Goal: Entertainment & Leisure: Consume media (video, audio)

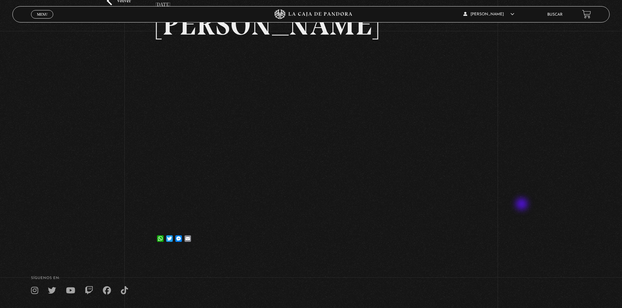
scroll to position [112, 0]
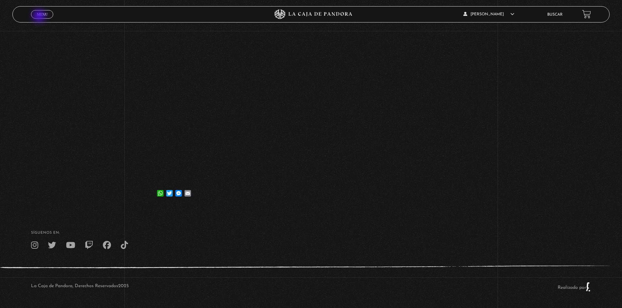
click at [40, 17] on link "Menu Cerrar" at bounding box center [42, 14] width 22 height 8
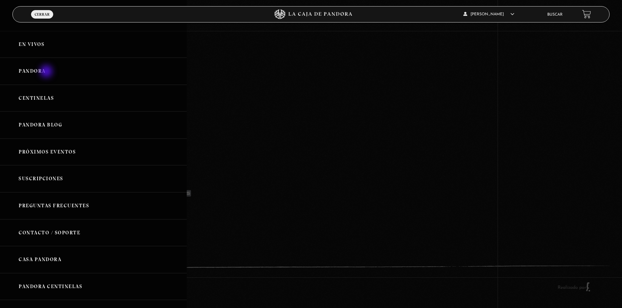
click at [47, 72] on link "Pandora" at bounding box center [93, 71] width 187 height 27
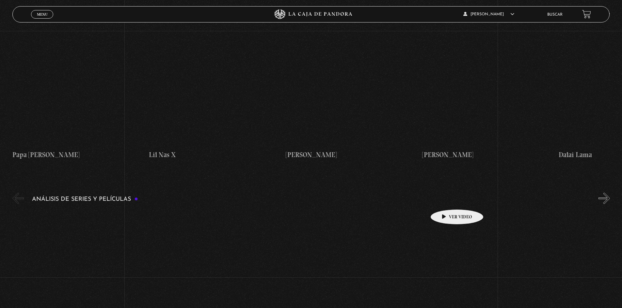
scroll to position [718, 0]
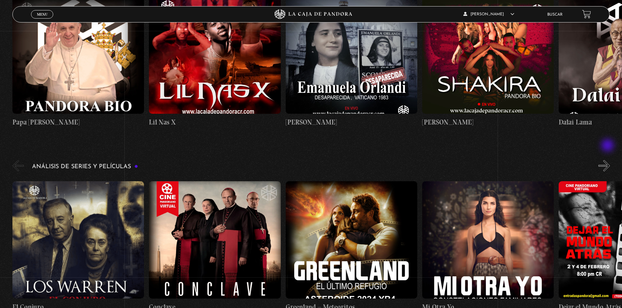
click at [608, 160] on button "»" at bounding box center [603, 165] width 11 height 11
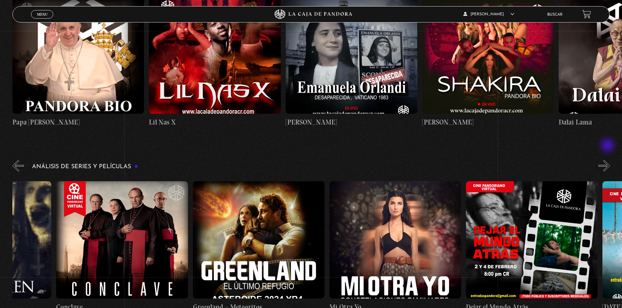
click at [608, 160] on button "»" at bounding box center [603, 165] width 11 height 11
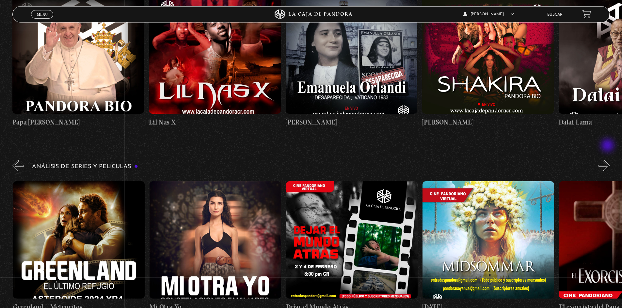
scroll to position [0, 273]
click at [608, 160] on button "»" at bounding box center [603, 165] width 11 height 11
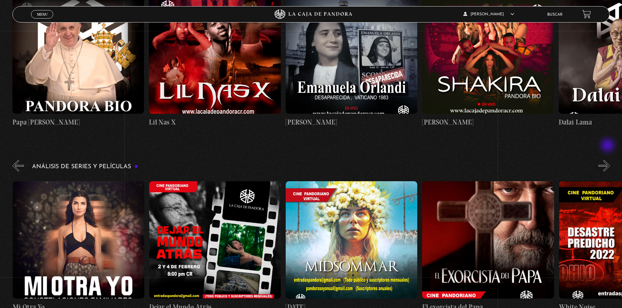
scroll to position [0, 410]
click at [608, 160] on button "»" at bounding box center [603, 165] width 11 height 11
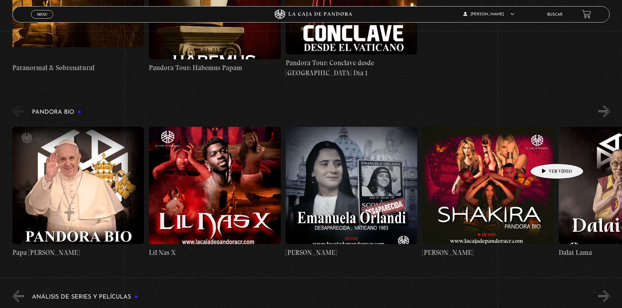
scroll to position [0, 546]
click at [606, 106] on button "»" at bounding box center [603, 111] width 11 height 11
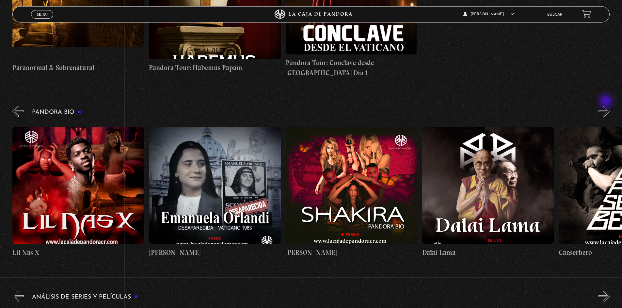
click at [606, 106] on button "»" at bounding box center [603, 111] width 11 height 11
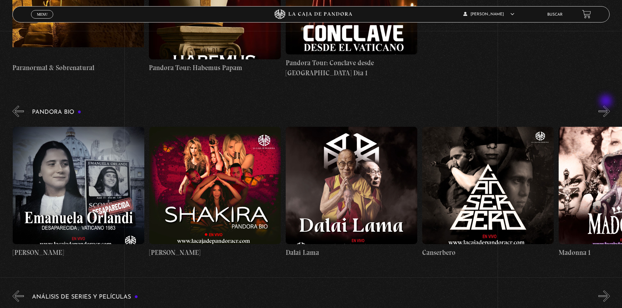
scroll to position [0, 273]
click at [606, 106] on button "»" at bounding box center [603, 111] width 11 height 11
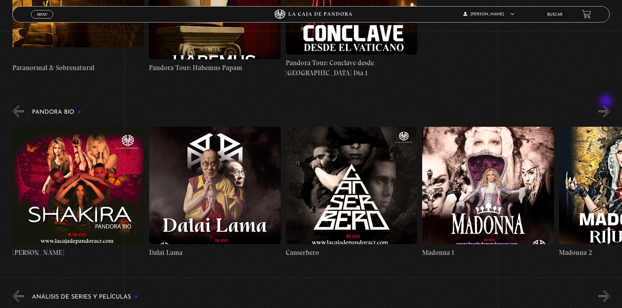
click at [606, 106] on button "»" at bounding box center [603, 111] width 11 height 11
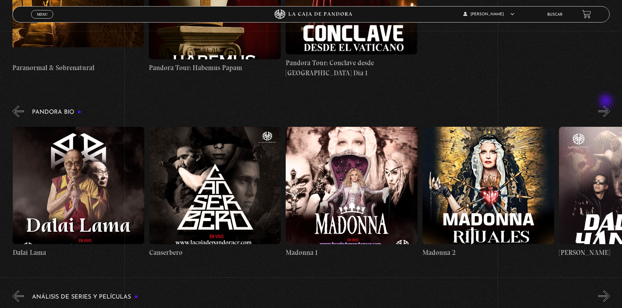
click at [606, 106] on button "»" at bounding box center [603, 111] width 11 height 11
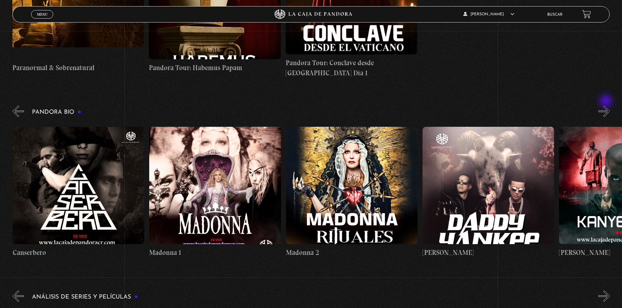
scroll to position [0, 682]
click at [610, 106] on button "»" at bounding box center [603, 111] width 11 height 11
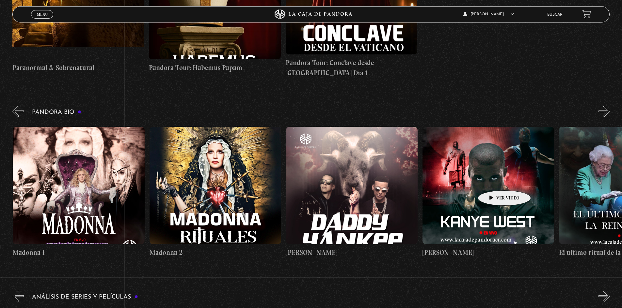
scroll to position [0, 819]
click at [493, 181] on figure at bounding box center [488, 185] width 132 height 117
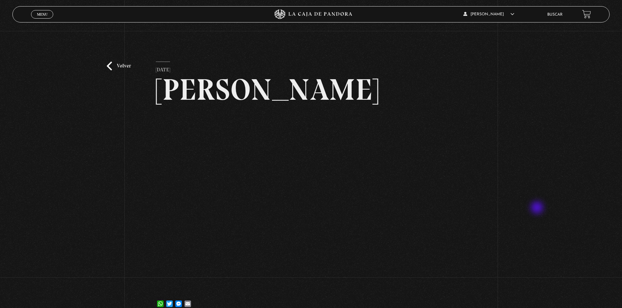
scroll to position [33, 0]
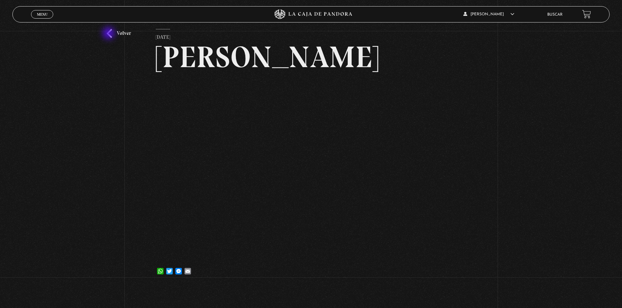
click at [109, 34] on link "Volver" at bounding box center [119, 33] width 24 height 9
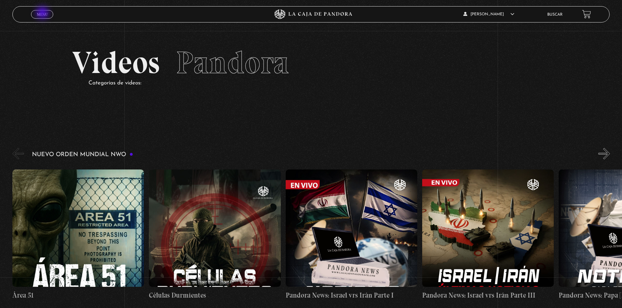
click at [43, 13] on span "Menu" at bounding box center [42, 14] width 11 height 4
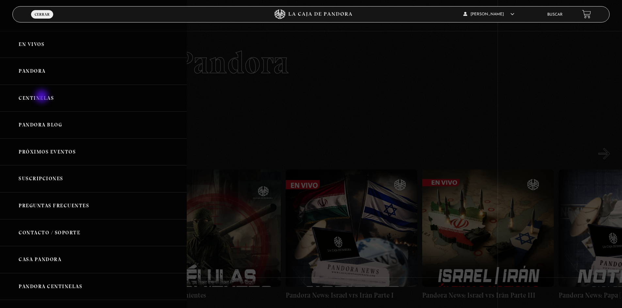
click at [42, 98] on link "Centinelas" at bounding box center [93, 98] width 187 height 27
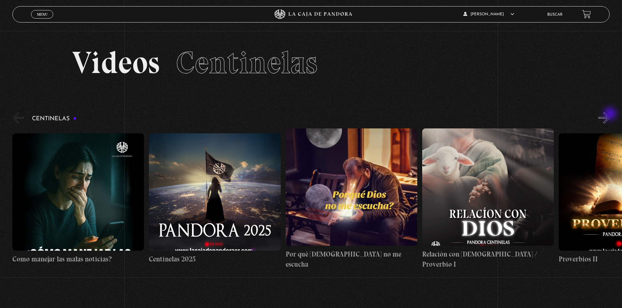
click at [610, 115] on button "»" at bounding box center [603, 117] width 11 height 11
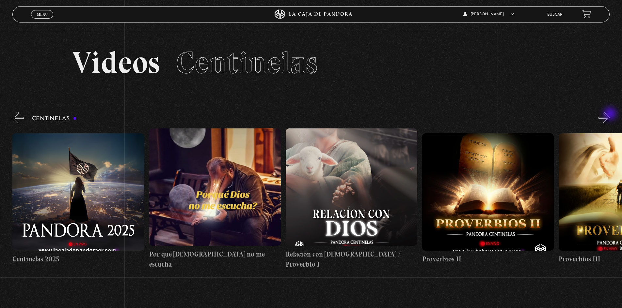
click at [610, 115] on button "»" at bounding box center [603, 117] width 11 height 11
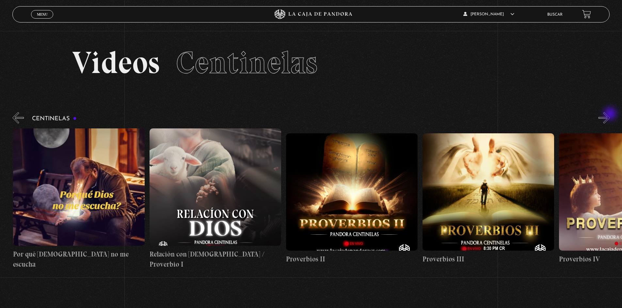
scroll to position [0, 273]
click at [610, 115] on button "»" at bounding box center [603, 117] width 11 height 11
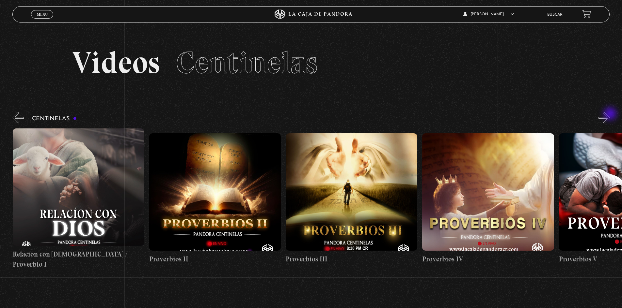
click at [610, 115] on button "»" at bounding box center [603, 117] width 11 height 11
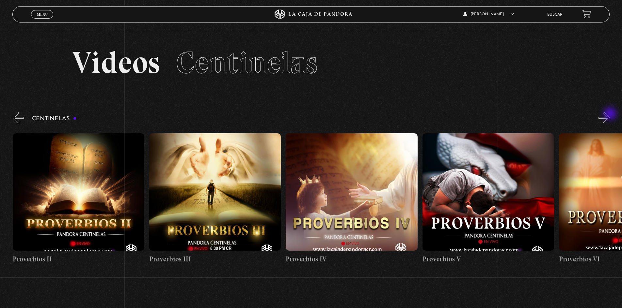
click at [610, 115] on button "»" at bounding box center [603, 117] width 11 height 11
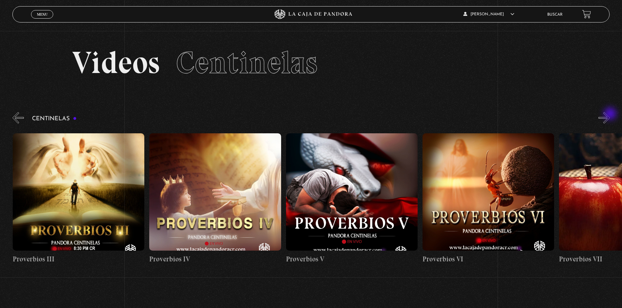
click at [610, 115] on button "»" at bounding box center [603, 117] width 11 height 11
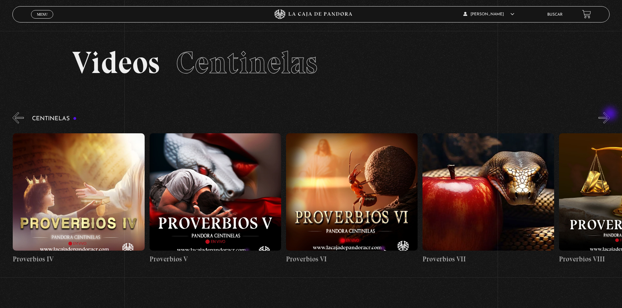
scroll to position [0, 819]
click at [610, 115] on button "»" at bounding box center [603, 117] width 11 height 11
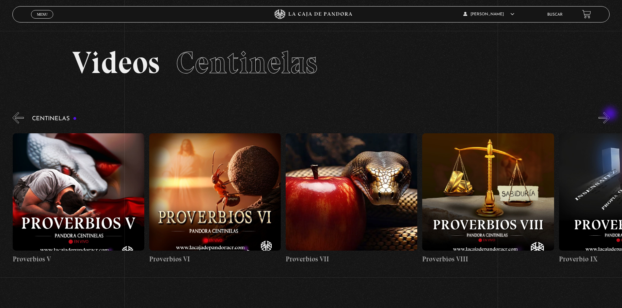
click at [610, 115] on button "»" at bounding box center [603, 117] width 11 height 11
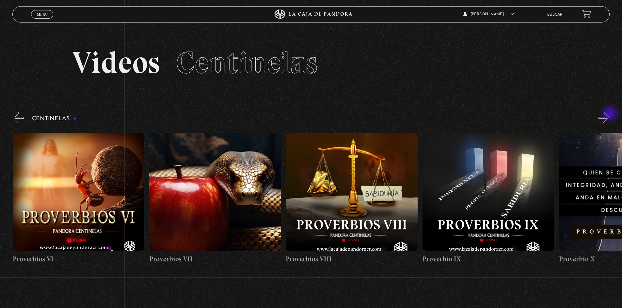
click at [610, 115] on button "»" at bounding box center [603, 117] width 11 height 11
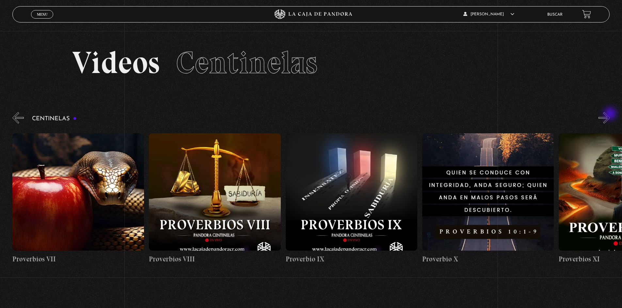
click at [610, 115] on button "»" at bounding box center [603, 117] width 11 height 11
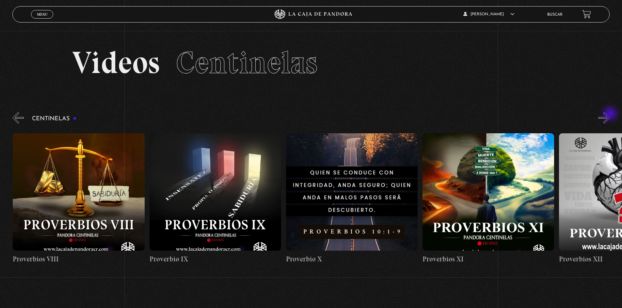
click at [610, 115] on button "»" at bounding box center [603, 117] width 11 height 11
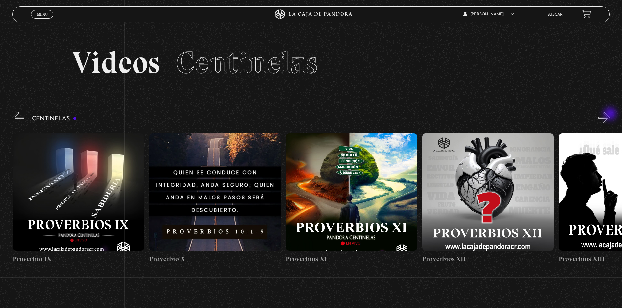
click at [610, 115] on button "»" at bounding box center [603, 117] width 11 height 11
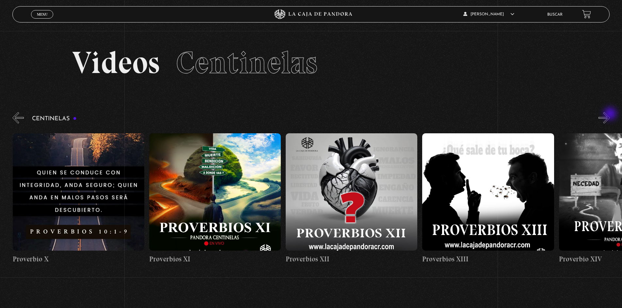
click at [610, 115] on button "»" at bounding box center [603, 117] width 11 height 11
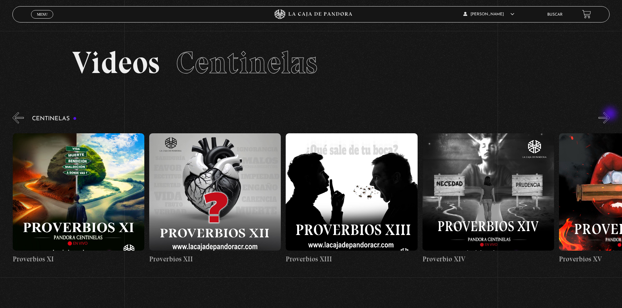
click at [610, 115] on button "»" at bounding box center [603, 117] width 11 height 11
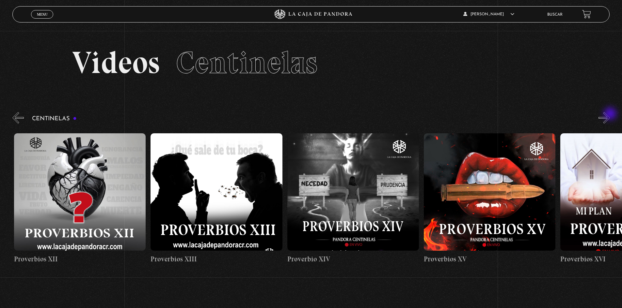
click at [610, 115] on button "»" at bounding box center [603, 117] width 11 height 11
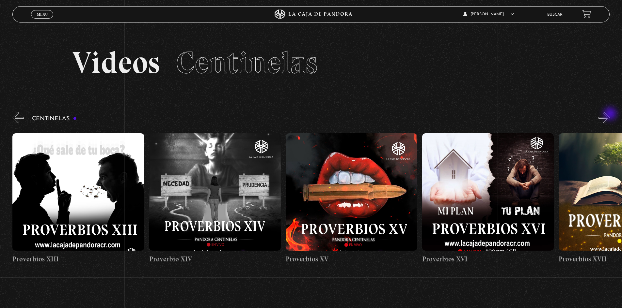
click at [610, 115] on button "»" at bounding box center [603, 117] width 11 height 11
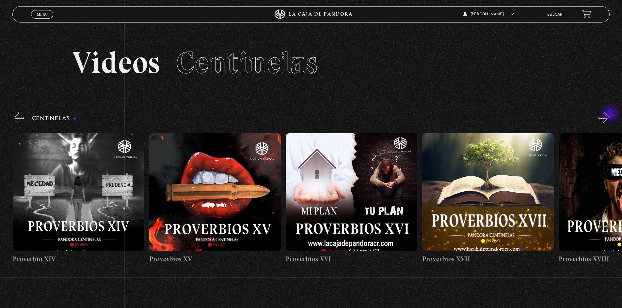
click at [610, 115] on button "»" at bounding box center [603, 117] width 11 height 11
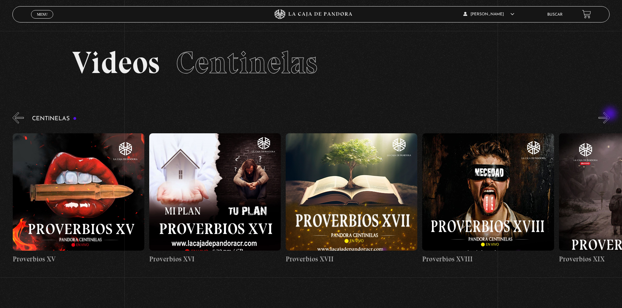
click at [610, 115] on button "»" at bounding box center [603, 117] width 11 height 11
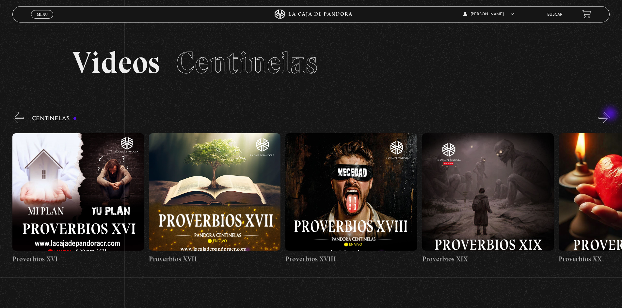
click at [610, 115] on button "»" at bounding box center [603, 117] width 11 height 11
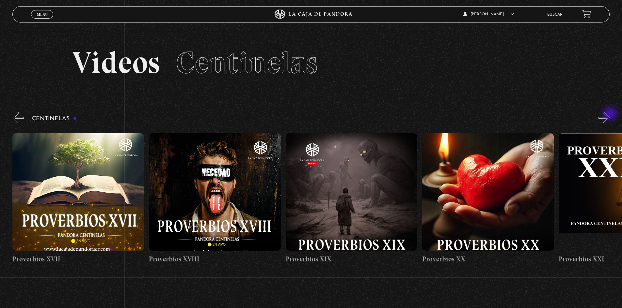
click at [610, 115] on button "»" at bounding box center [603, 117] width 11 height 11
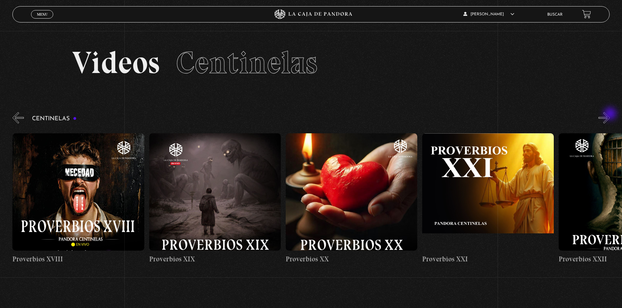
click at [610, 115] on button "»" at bounding box center [603, 117] width 11 height 11
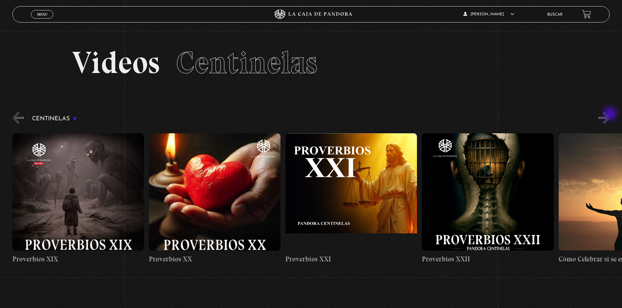
click at [610, 115] on button "»" at bounding box center [603, 117] width 11 height 11
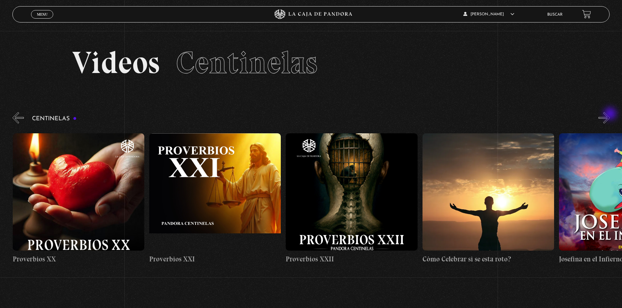
scroll to position [0, 3003]
click at [610, 115] on button "»" at bounding box center [603, 117] width 11 height 11
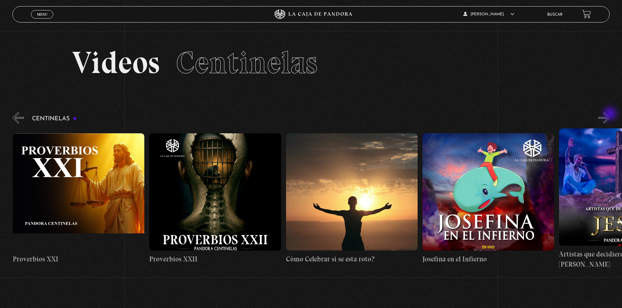
scroll to position [0, 3139]
click at [610, 115] on button "»" at bounding box center [603, 117] width 11 height 11
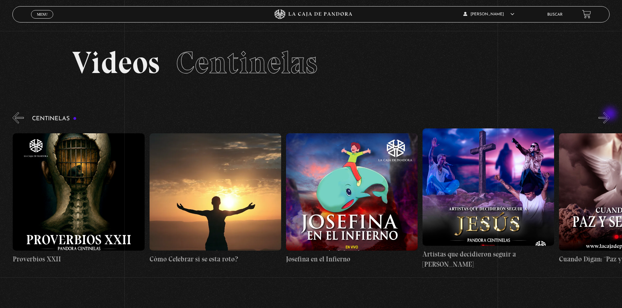
scroll to position [0, 3276]
click at [610, 115] on button "»" at bounding box center [603, 117] width 11 height 11
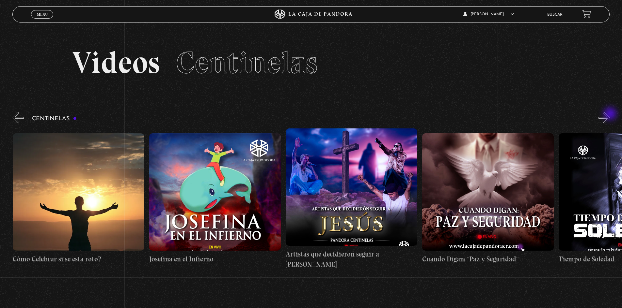
scroll to position [0, 3413]
click at [610, 115] on button "»" at bounding box center [603, 117] width 11 height 11
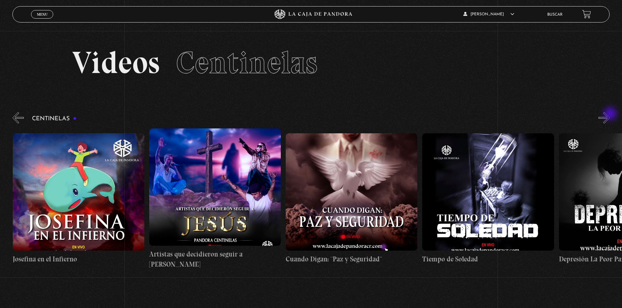
scroll to position [0, 3549]
click at [610, 115] on button "»" at bounding box center [603, 117] width 11 height 11
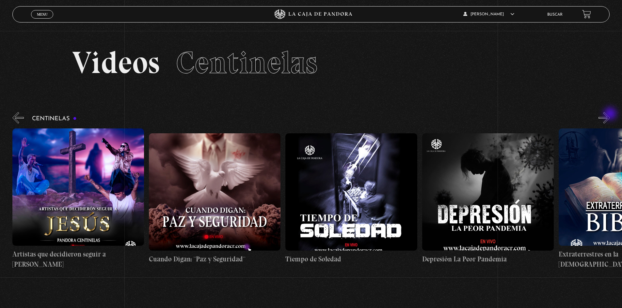
click at [610, 115] on button "»" at bounding box center [603, 117] width 11 height 11
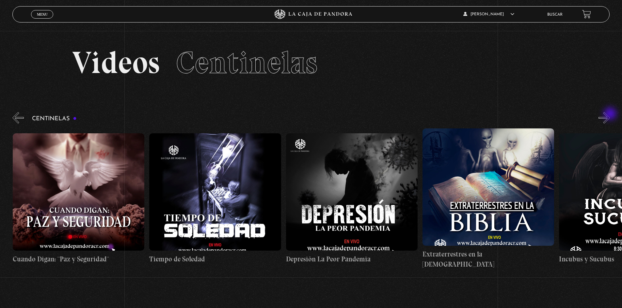
scroll to position [0, 3822]
click at [610, 115] on button "»" at bounding box center [603, 117] width 11 height 11
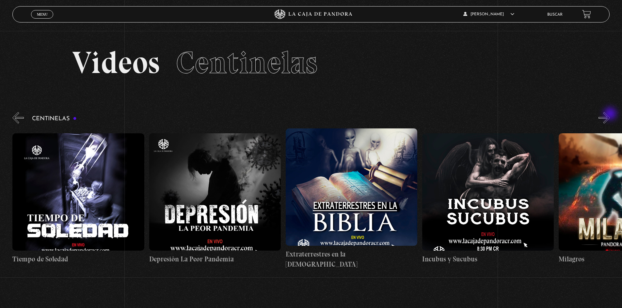
scroll to position [0, 3958]
click at [610, 115] on button "»" at bounding box center [603, 117] width 11 height 11
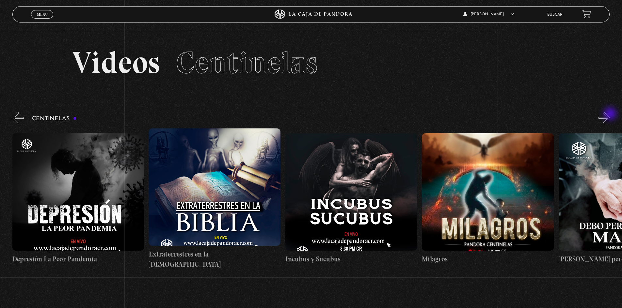
click at [610, 115] on button "»" at bounding box center [603, 117] width 11 height 11
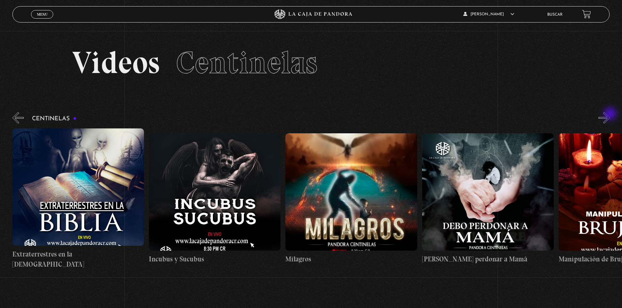
click at [610, 115] on button "»" at bounding box center [603, 117] width 11 height 11
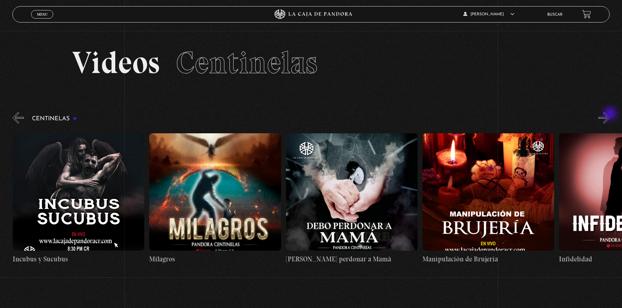
scroll to position [0, 4368]
click at [610, 115] on button "»" at bounding box center [603, 117] width 11 height 11
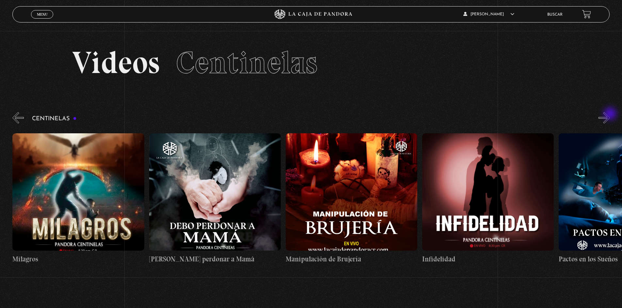
click at [610, 115] on button "»" at bounding box center [603, 117] width 11 height 11
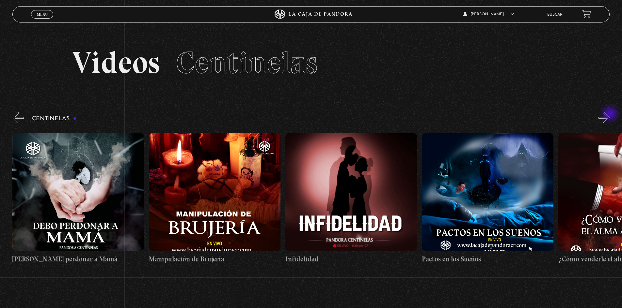
click at [610, 115] on button "»" at bounding box center [603, 117] width 11 height 11
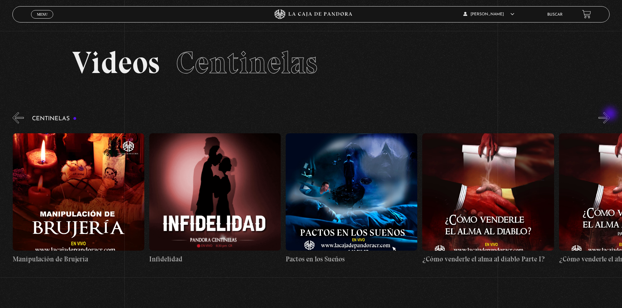
scroll to position [0, 4777]
click at [610, 115] on button "»" at bounding box center [603, 117] width 11 height 11
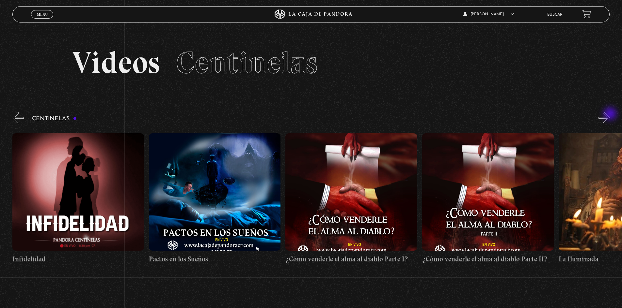
click at [610, 115] on button "»" at bounding box center [603, 117] width 11 height 11
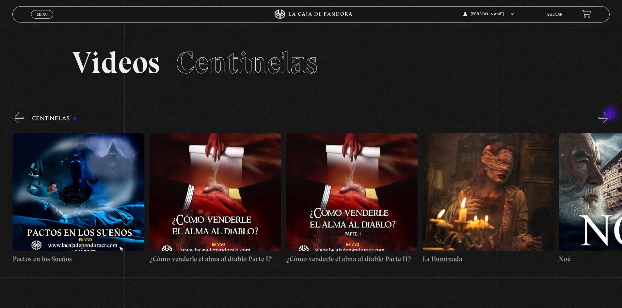
scroll to position [0, 5050]
click at [610, 115] on button "»" at bounding box center [603, 117] width 11 height 11
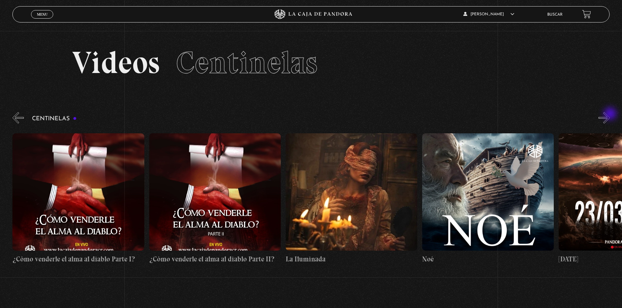
click at [610, 115] on button "»" at bounding box center [603, 117] width 11 height 11
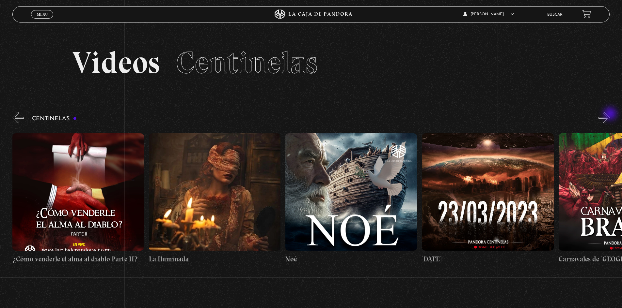
click at [610, 115] on button "»" at bounding box center [603, 117] width 11 height 11
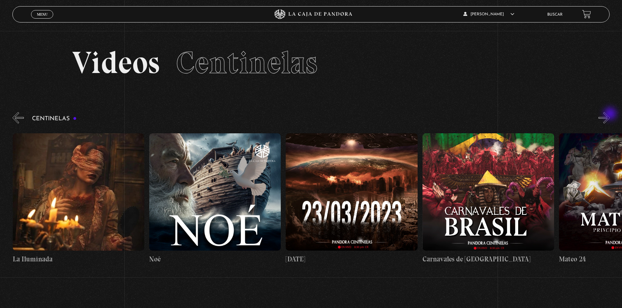
scroll to position [0, 5460]
click at [610, 115] on button "»" at bounding box center [603, 117] width 11 height 11
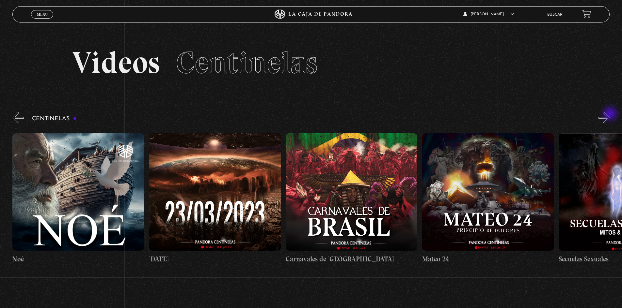
click at [610, 115] on button "»" at bounding box center [603, 117] width 11 height 11
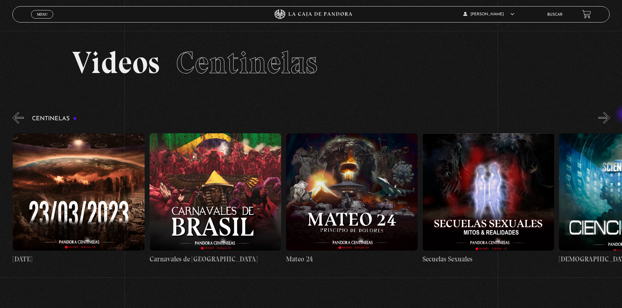
scroll to position [0, 5733]
click at [344, 171] on figure at bounding box center [352, 191] width 132 height 117
